Goal: Task Accomplishment & Management: Use online tool/utility

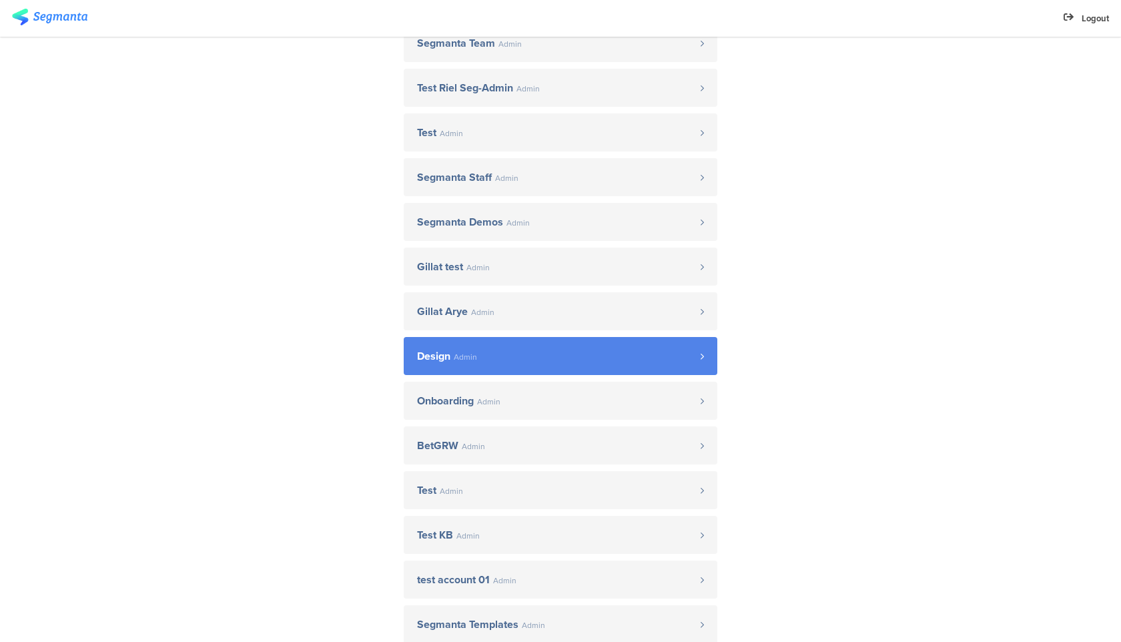
scroll to position [528, 0]
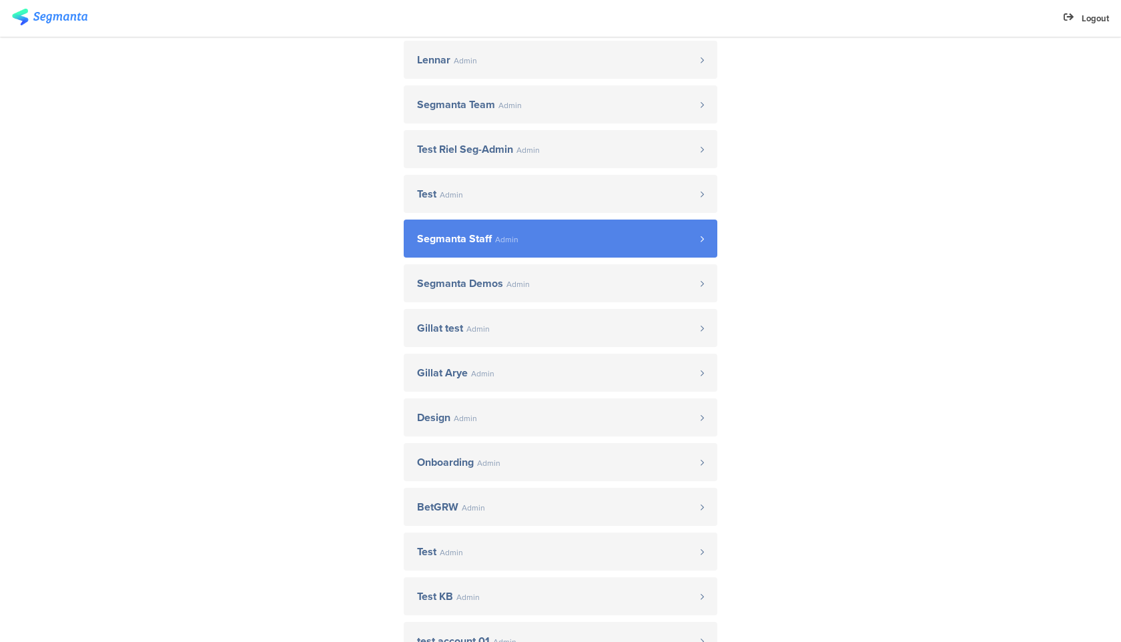
click at [496, 242] on span "Admin" at bounding box center [506, 240] width 23 height 8
